Goal: Information Seeking & Learning: Learn about a topic

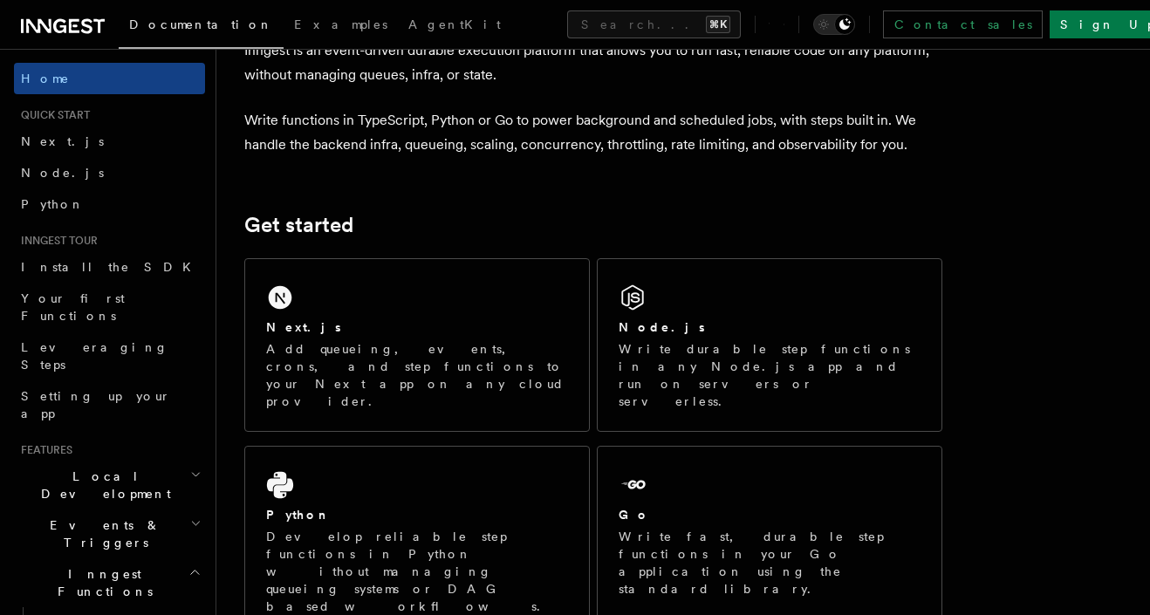
scroll to position [107, 0]
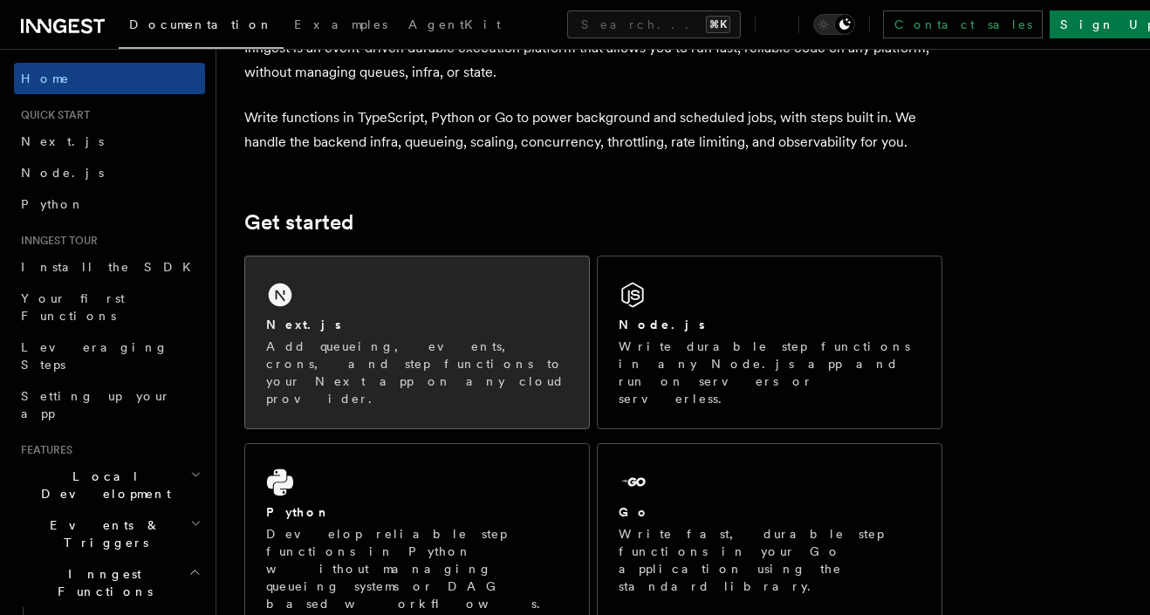
click at [356, 299] on div "Next.js Add queueing, events, crons, and step functions to your Next app on any…" at bounding box center [417, 342] width 344 height 172
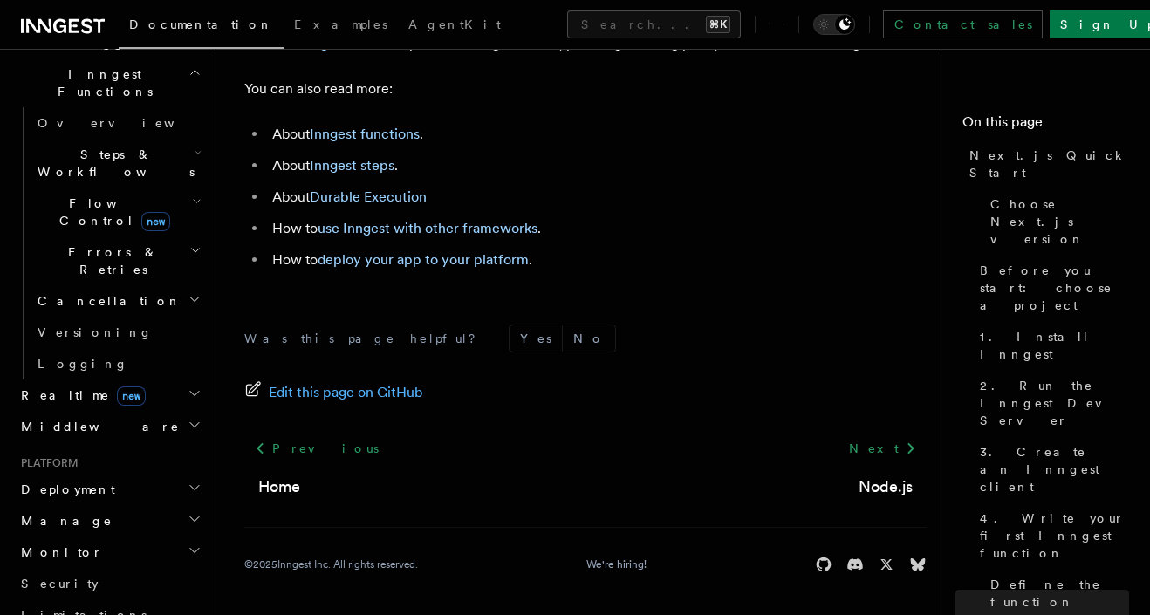
scroll to position [521, 0]
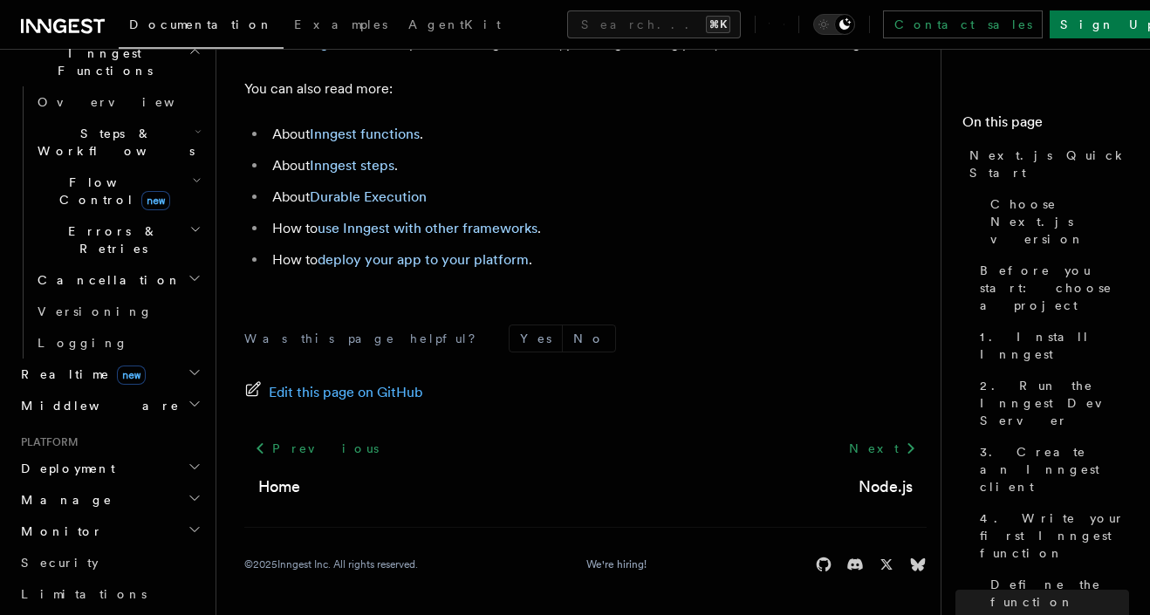
click at [161, 453] on h2 "Deployment" at bounding box center [109, 468] width 191 height 31
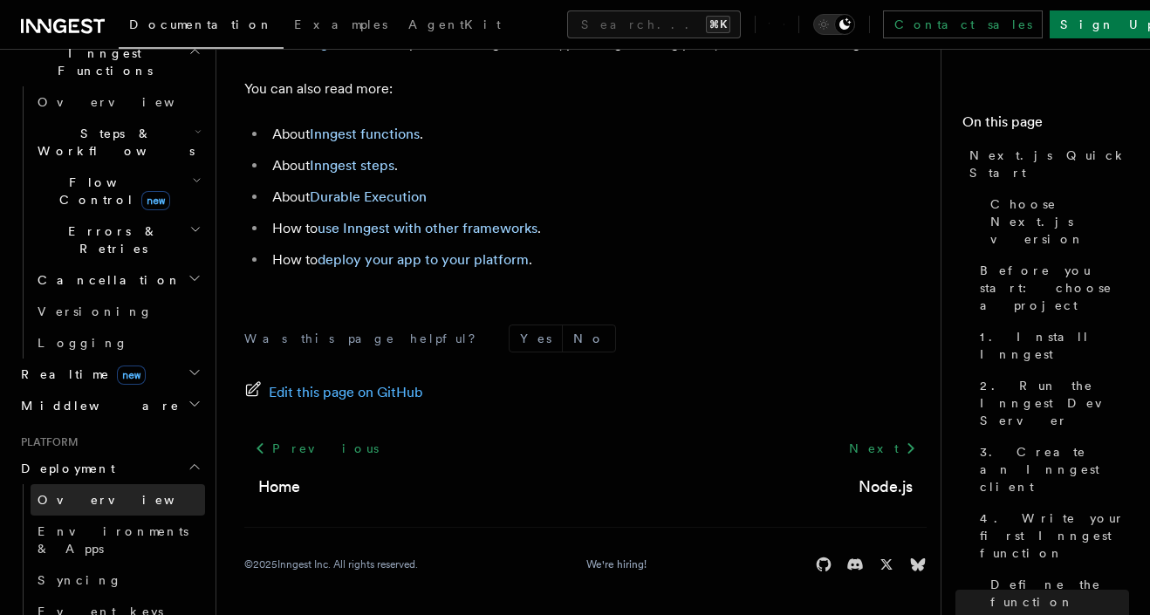
click at [104, 484] on link "Overview" at bounding box center [118, 499] width 174 height 31
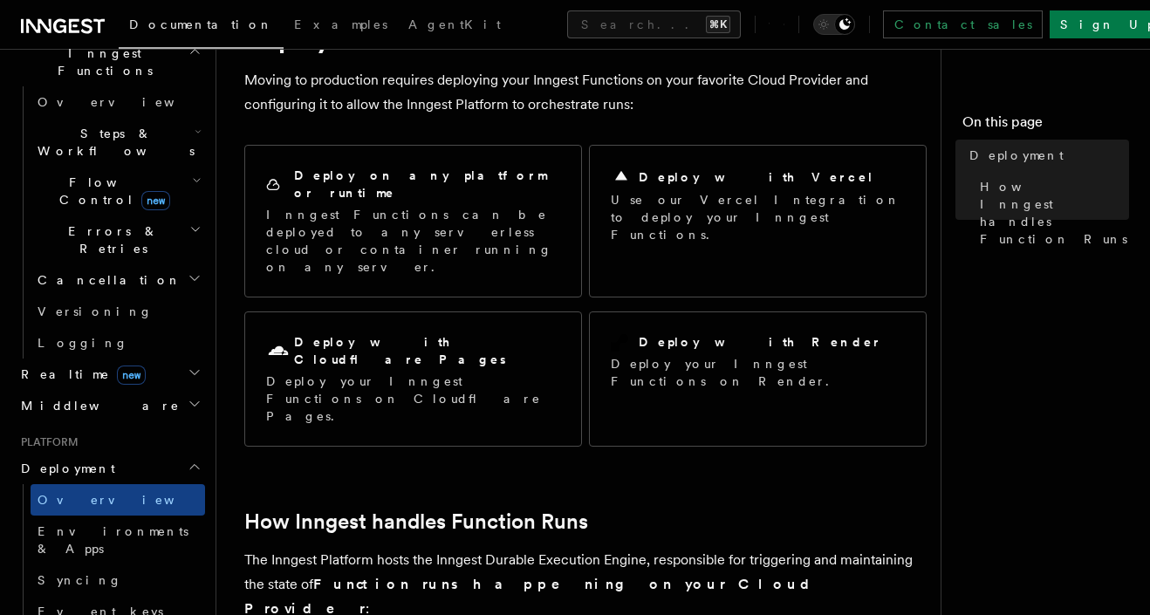
scroll to position [92, 0]
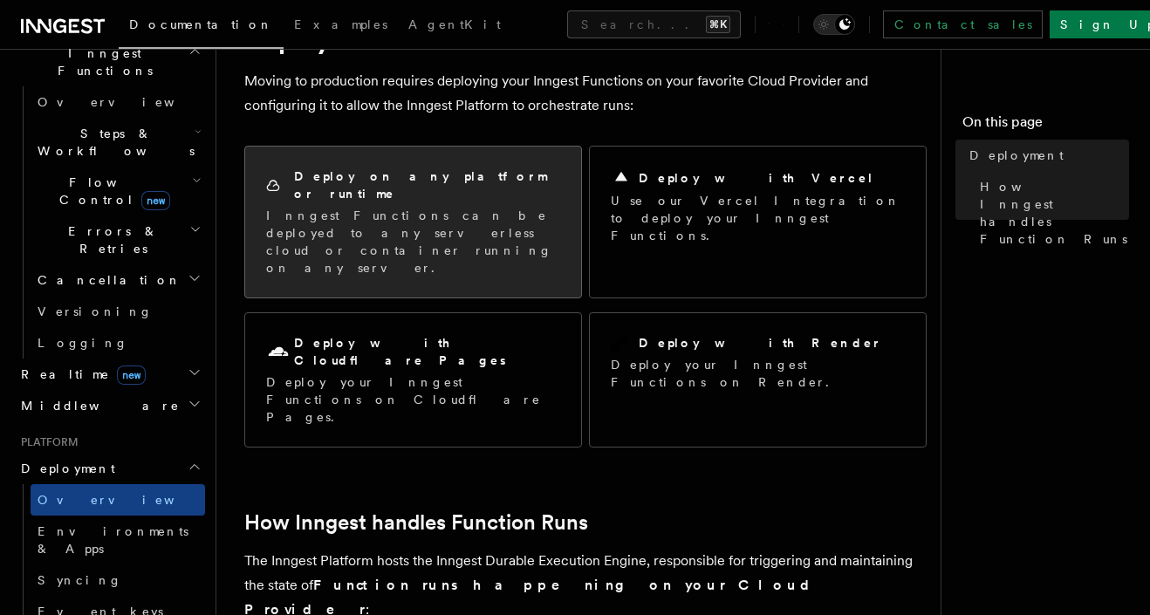
click at [434, 207] on p "Inngest Functions can be deployed to any serverless cloud or container running …" at bounding box center [413, 242] width 294 height 70
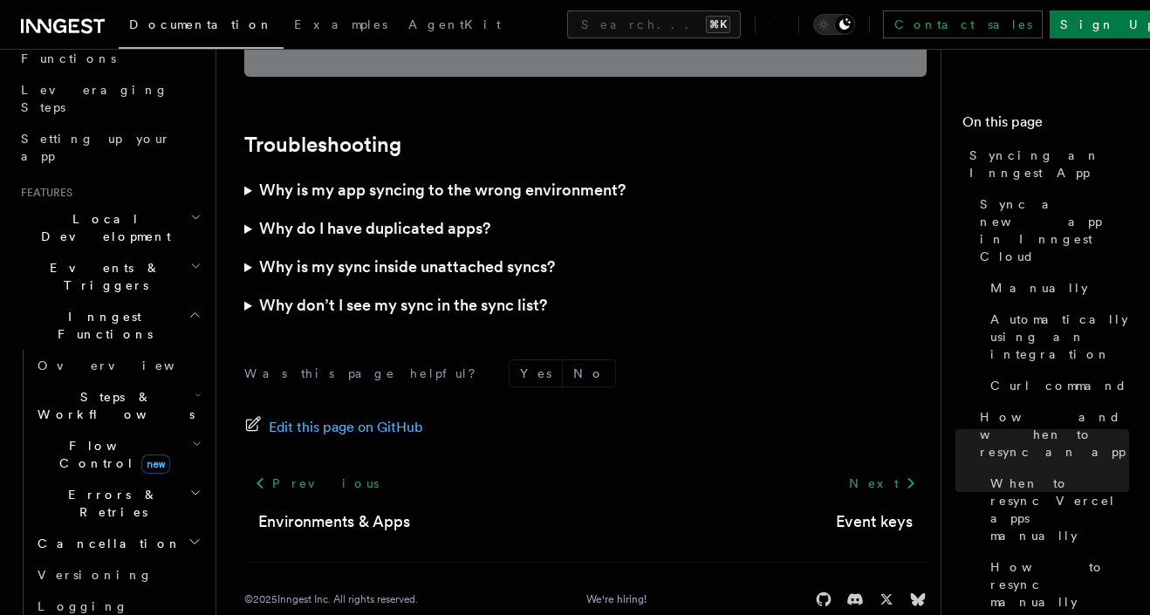
scroll to position [267, 0]
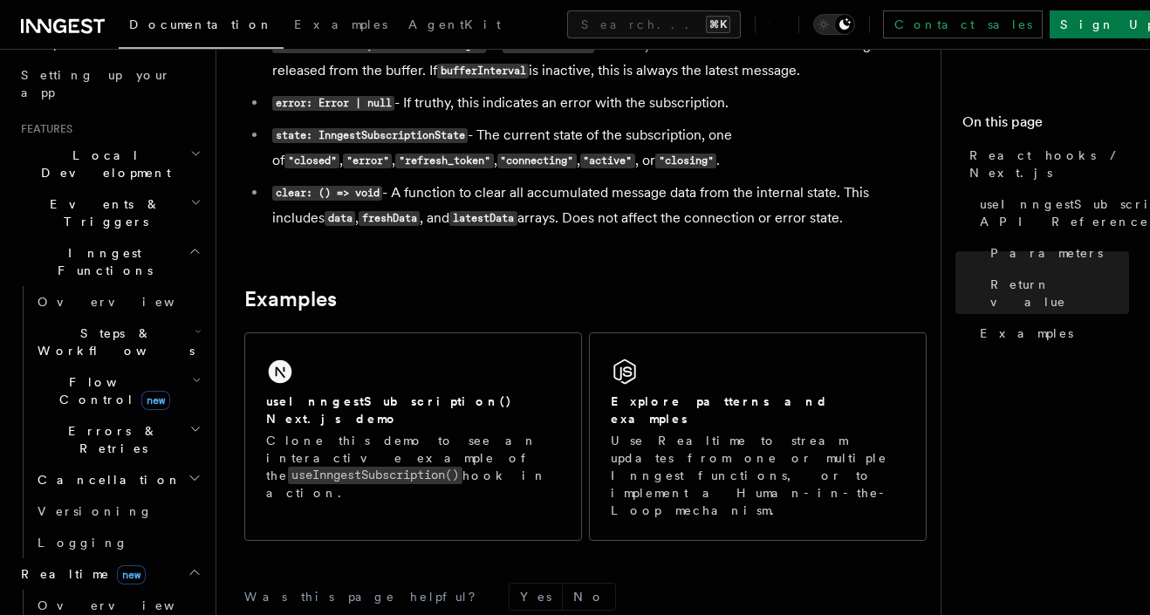
scroll to position [1638, 0]
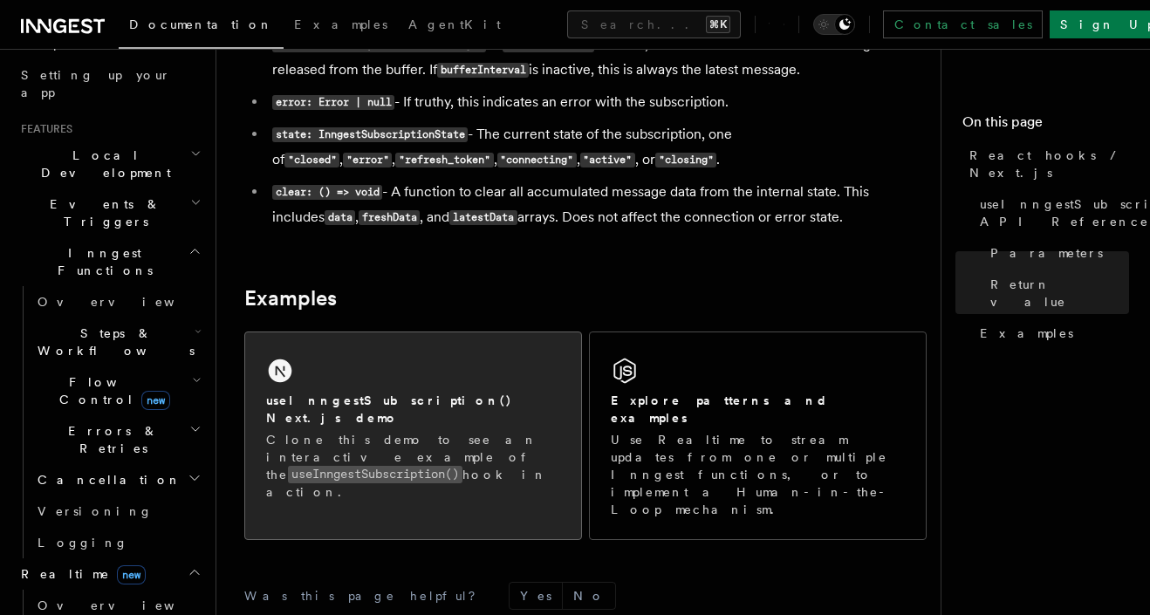
click at [427, 408] on h2 "useInngestSubscription() Next.js demo" at bounding box center [413, 409] width 294 height 35
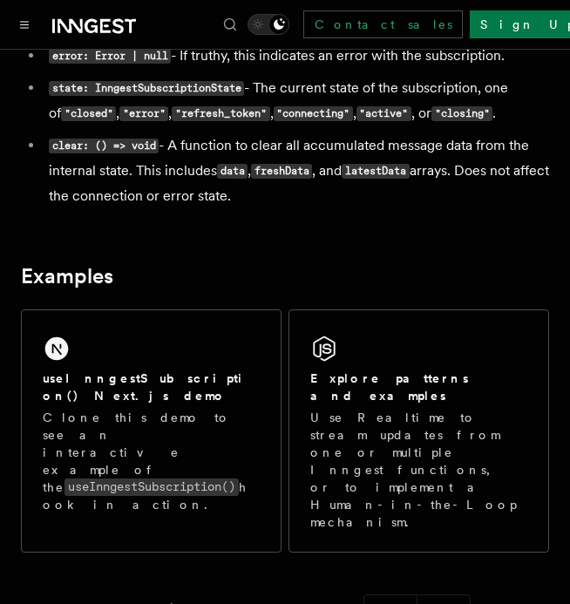
scroll to position [1867, 0]
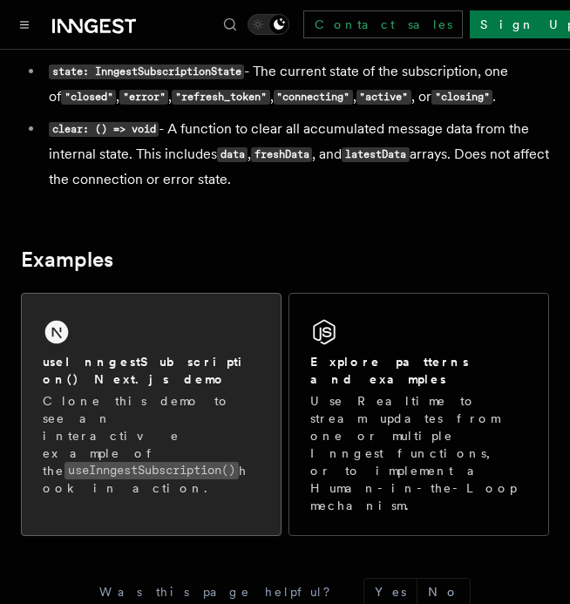
click at [187, 353] on h2 "useInngestSubscription() Next.js demo" at bounding box center [151, 370] width 217 height 35
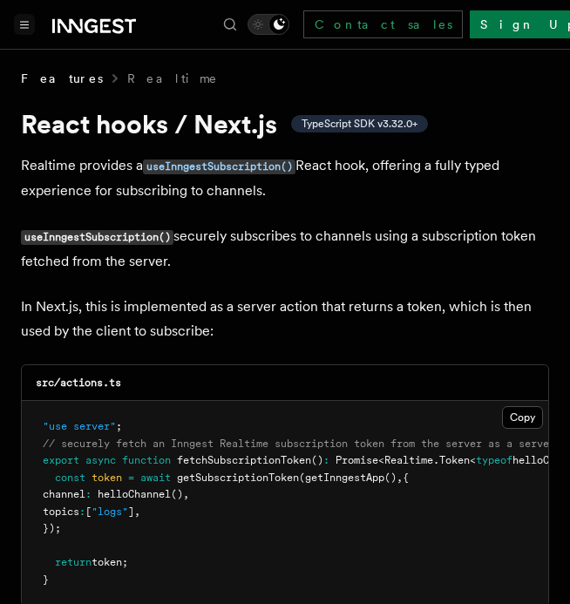
click at [24, 23] on icon "Toggle navigation" at bounding box center [24, 25] width 9 height 8
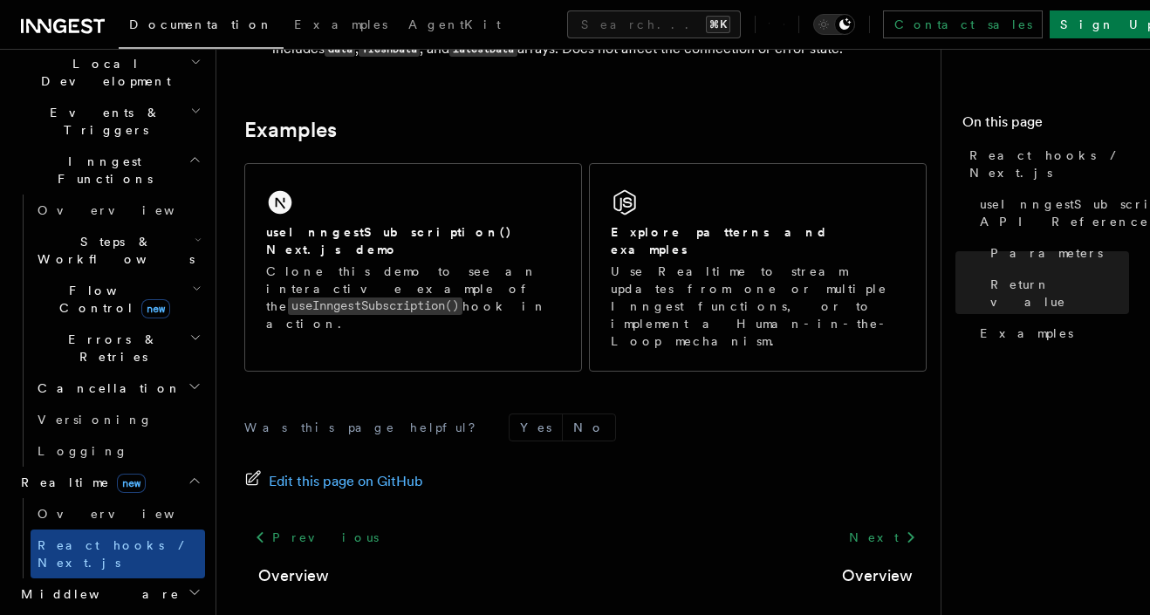
scroll to position [417, 0]
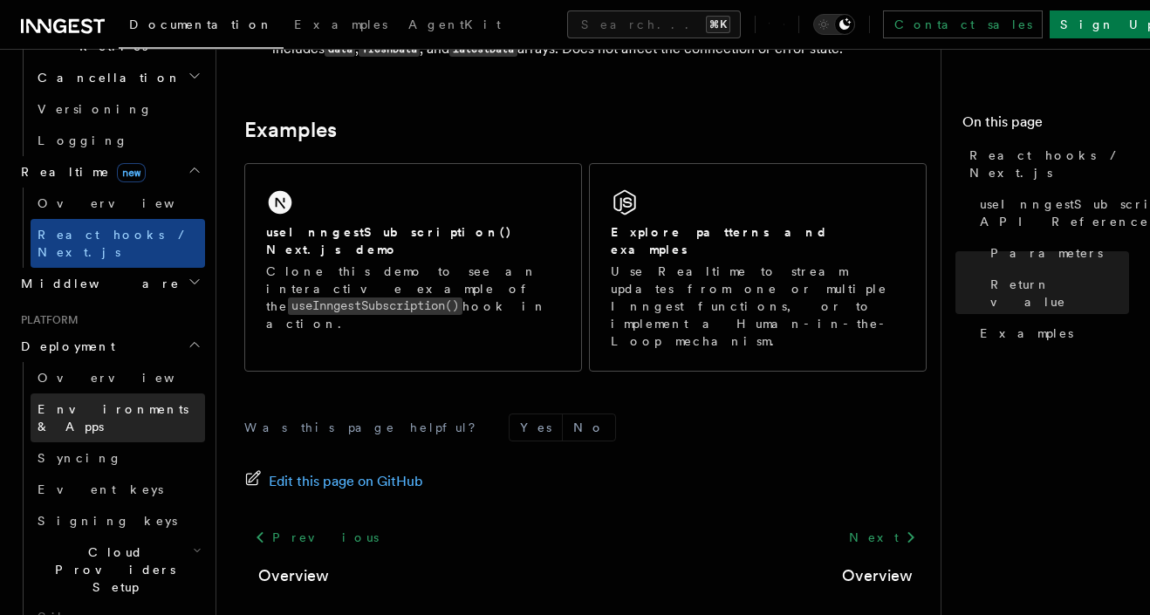
scroll to position [724, 0]
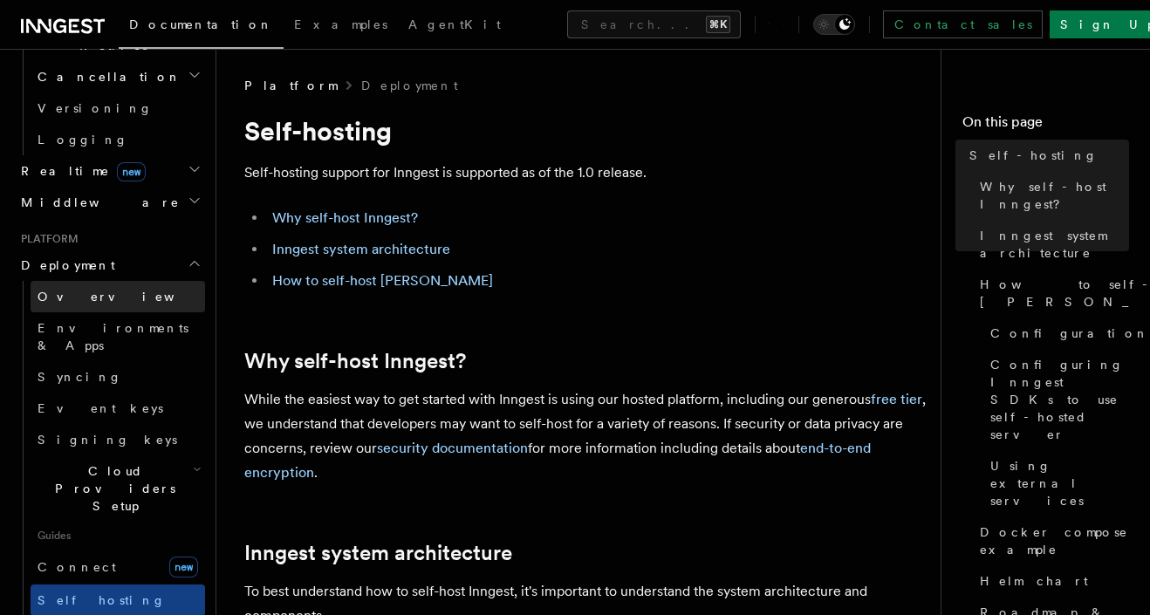
click at [82, 290] on span "Overview" at bounding box center [128, 297] width 180 height 14
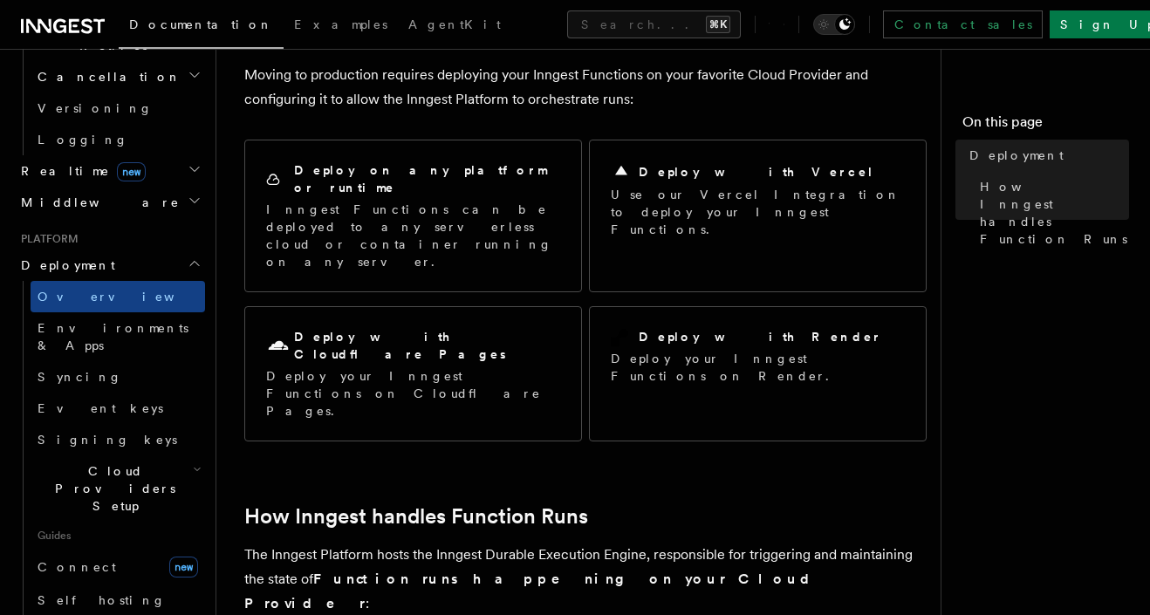
scroll to position [126, 0]
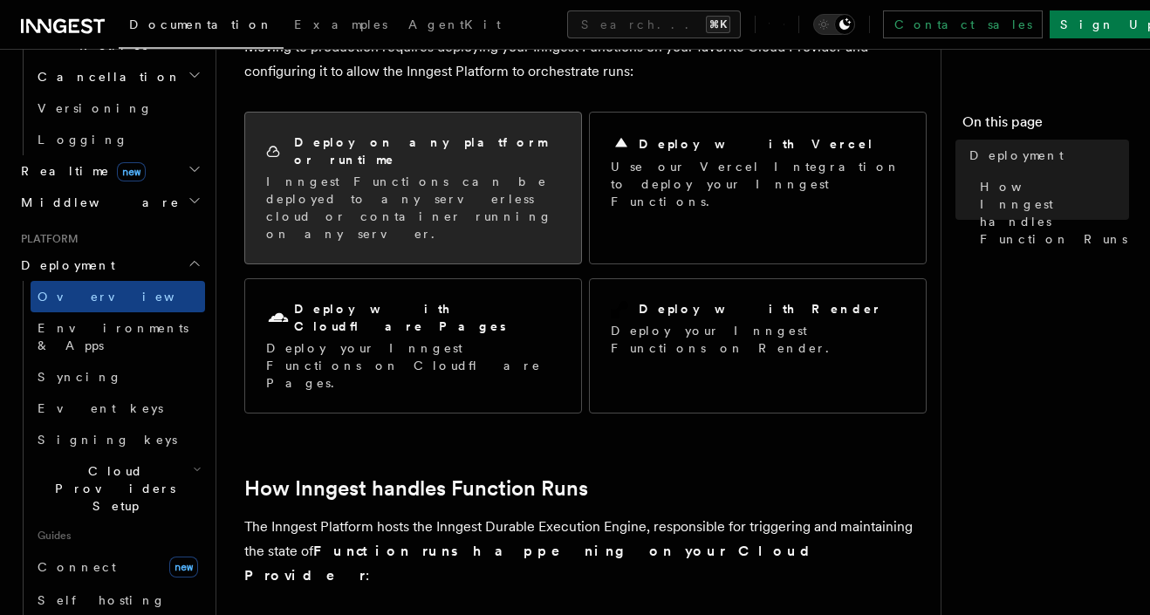
click at [431, 179] on p "Inngest Functions can be deployed to any serverless cloud or container running …" at bounding box center [413, 208] width 294 height 70
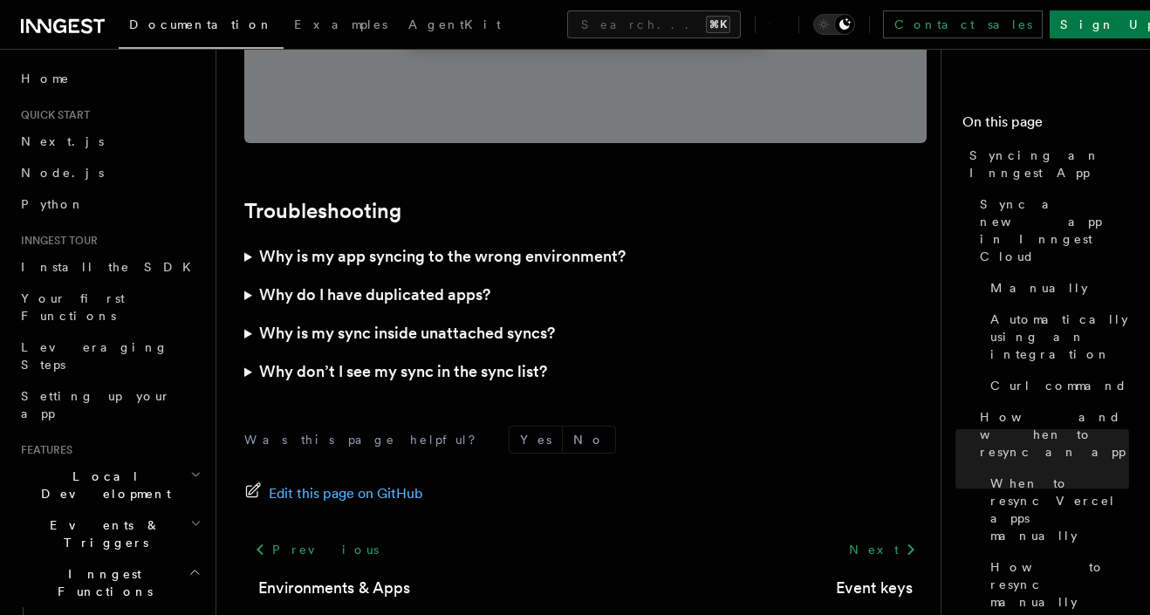
scroll to position [5137, 0]
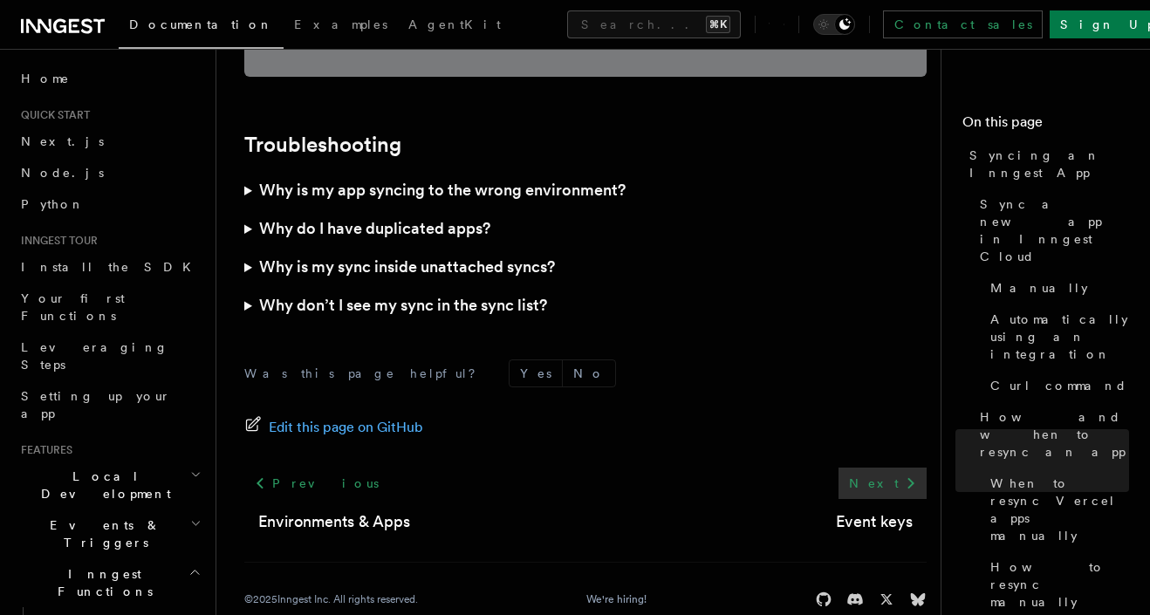
click at [894, 468] on link "Next" at bounding box center [882, 483] width 88 height 31
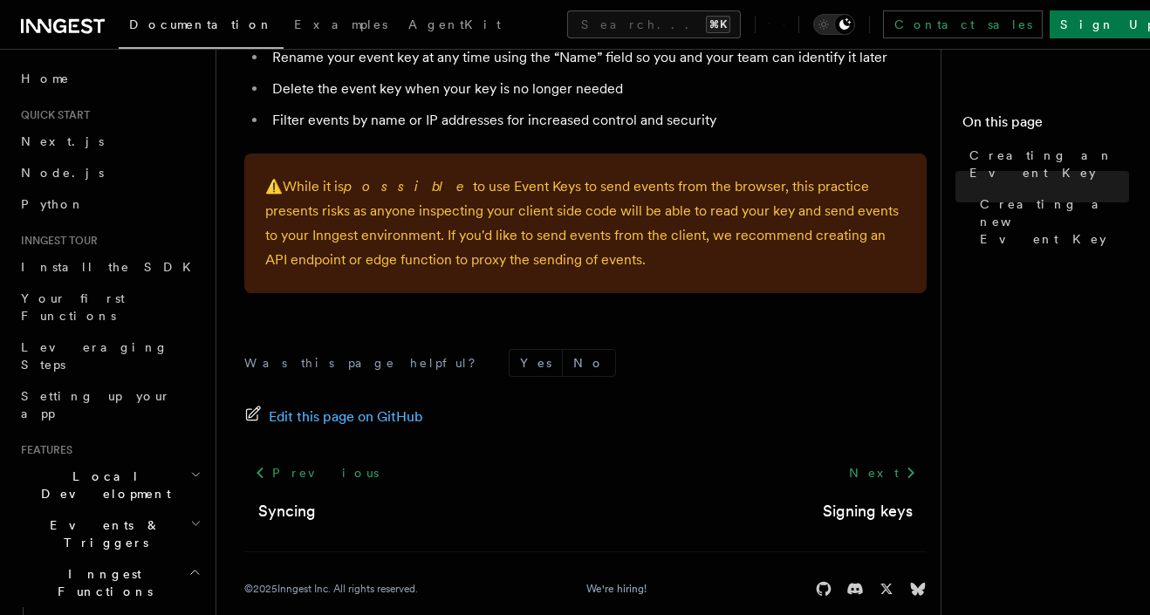
scroll to position [1361, 0]
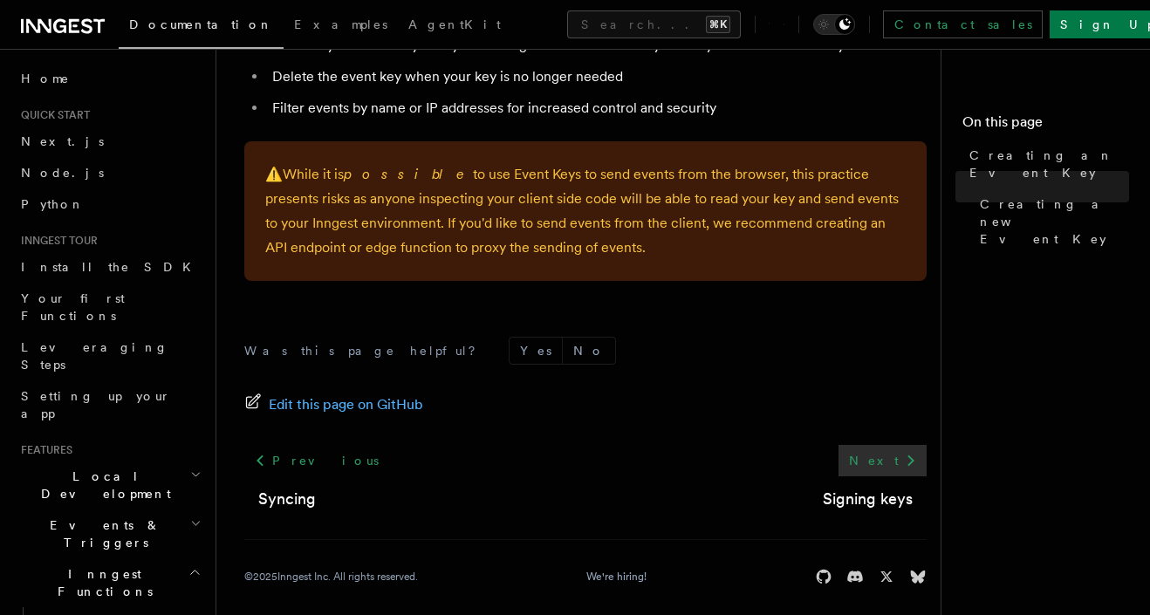
click at [894, 463] on link "Next" at bounding box center [882, 460] width 88 height 31
